Goal: Information Seeking & Learning: Stay updated

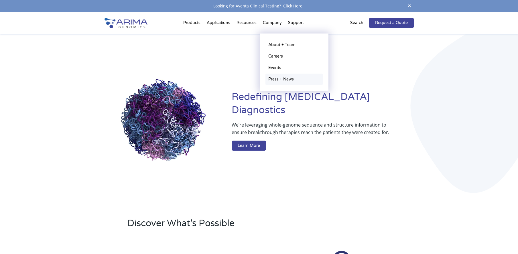
click at [284, 79] on link "Press + News" at bounding box center [293, 79] width 57 height 11
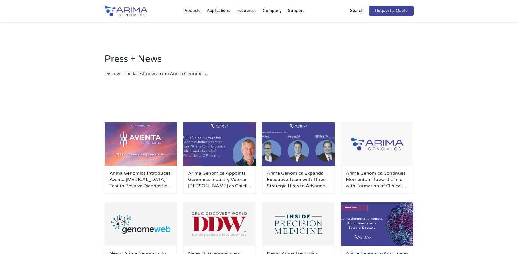
scroll to position [88, 0]
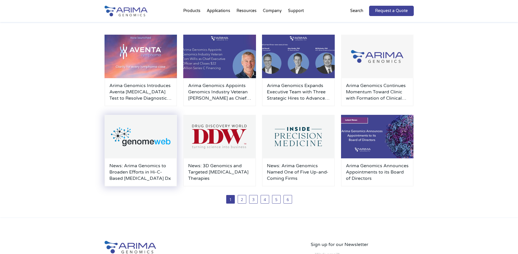
click at [137, 153] on img at bounding box center [141, 137] width 73 height 44
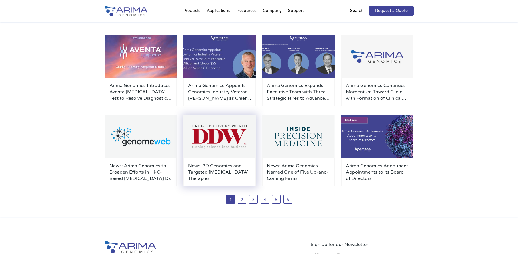
click at [228, 145] on img at bounding box center [219, 137] width 73 height 44
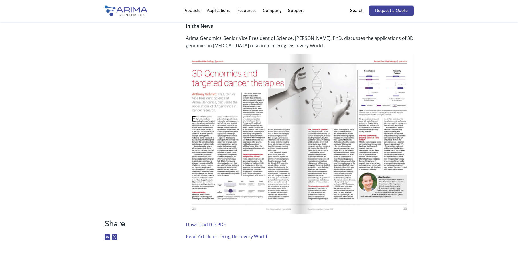
scroll to position [88, 0]
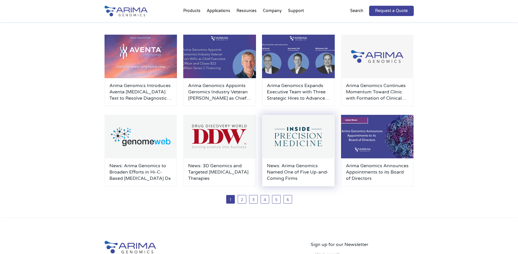
click at [306, 172] on h3 "News: Arima Genomics Named One of Five Up-and-Coming Firms" at bounding box center [298, 172] width 63 height 19
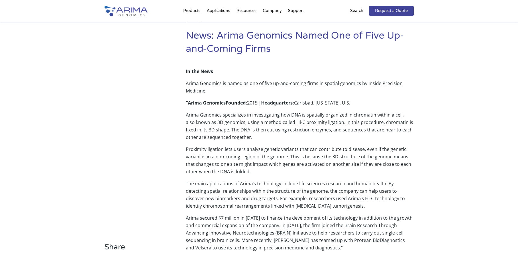
scroll to position [58, 0]
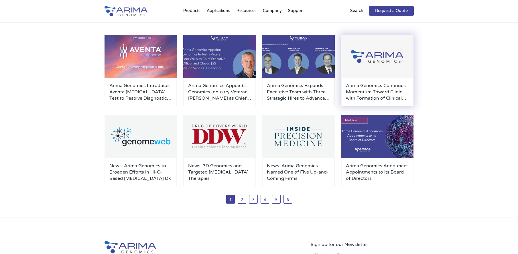
click at [389, 89] on h3 "Arima Genomics Continues Momentum Toward Clinic with Formation of Clinical Advi…" at bounding box center [377, 91] width 63 height 19
